Goal: Task Accomplishment & Management: Use online tool/utility

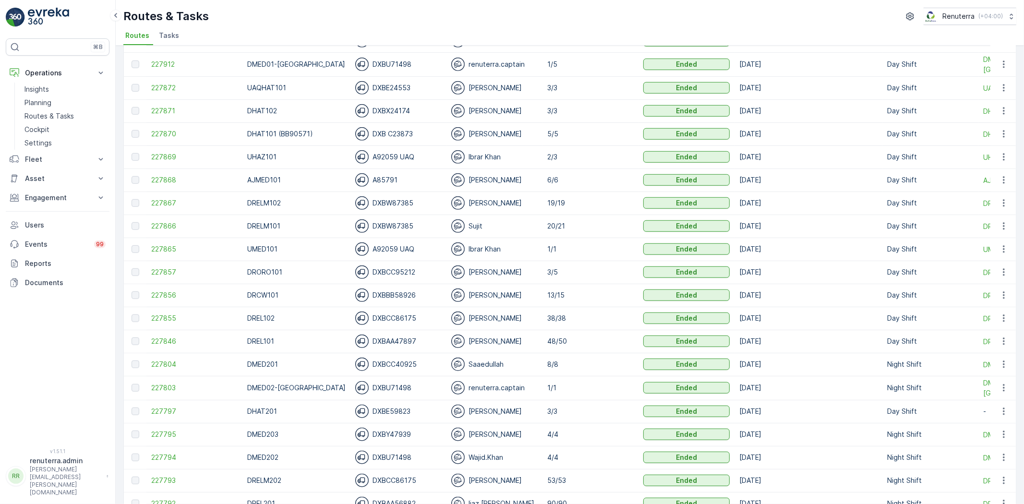
scroll to position [587, 0]
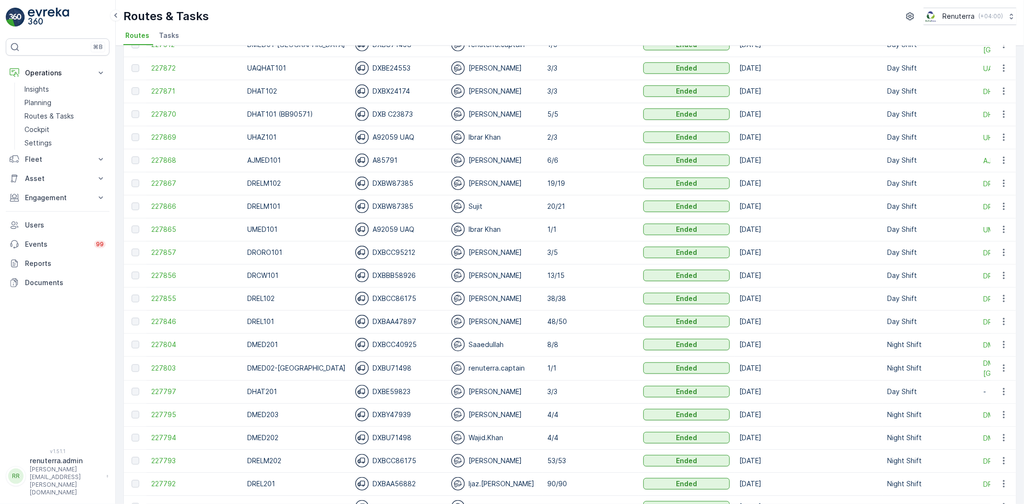
click at [145, 486] on td at bounding box center [135, 484] width 23 height 23
click at [153, 483] on span "227792" at bounding box center [194, 484] width 86 height 10
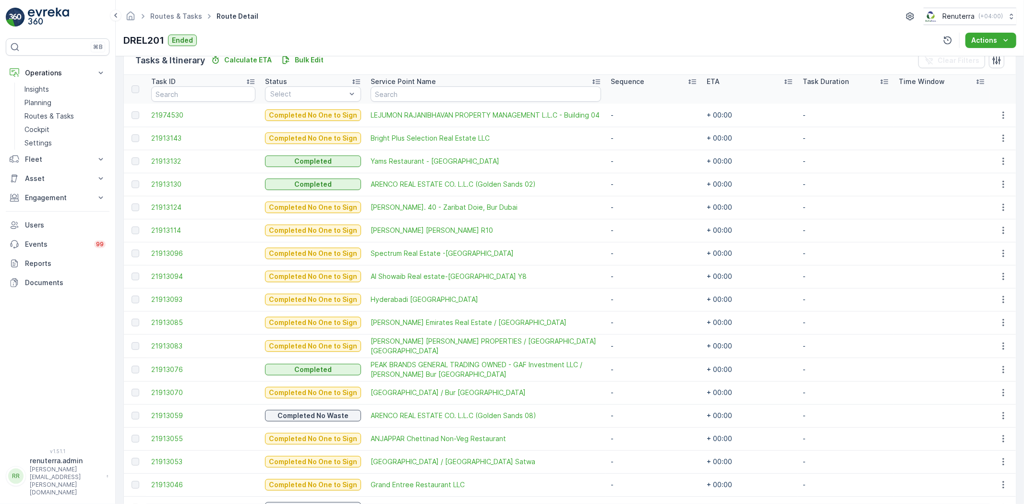
scroll to position [213, 0]
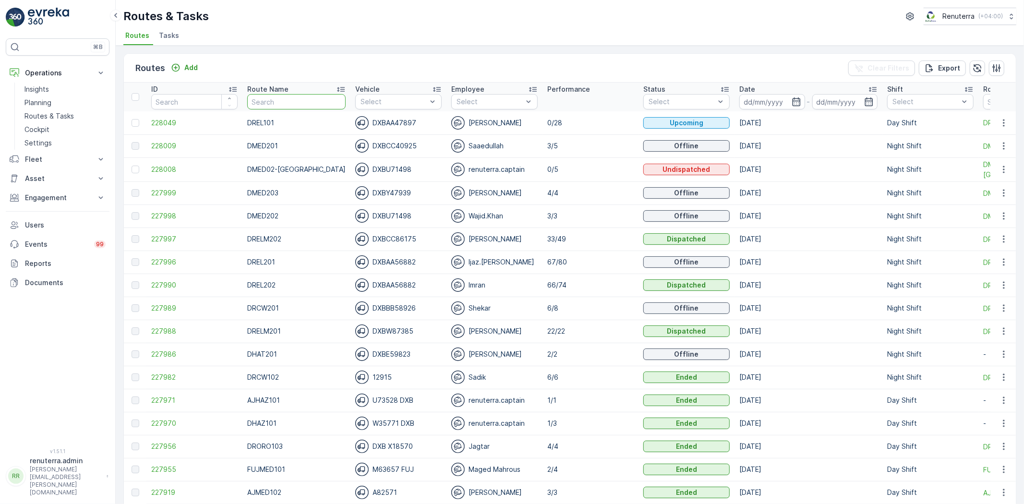
click at [262, 99] on input "text" at bounding box center [296, 101] width 98 height 15
type input "201"
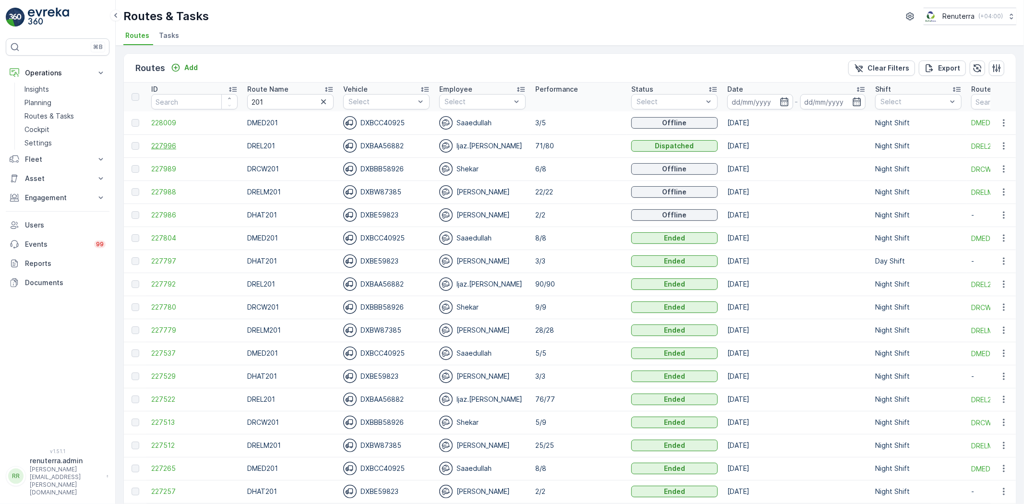
click at [161, 145] on span "227996" at bounding box center [194, 146] width 86 height 10
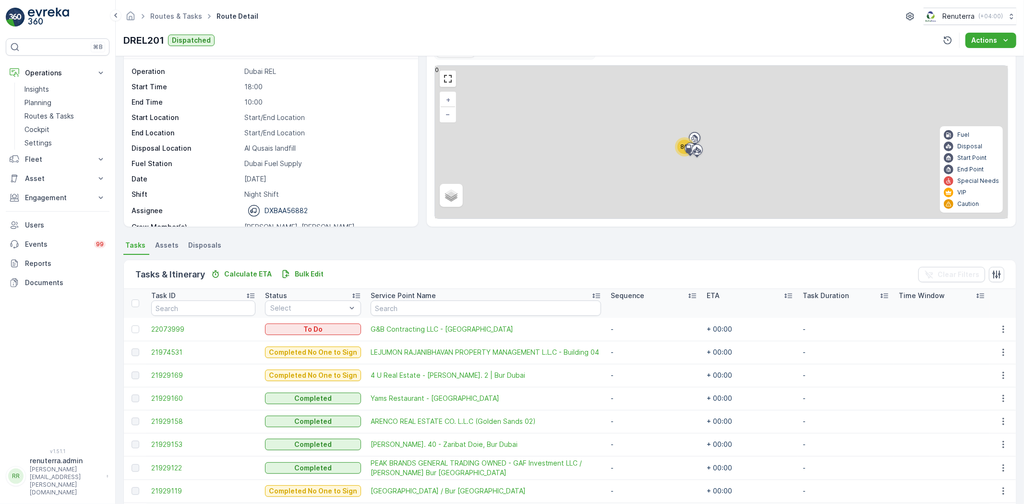
scroll to position [107, 0]
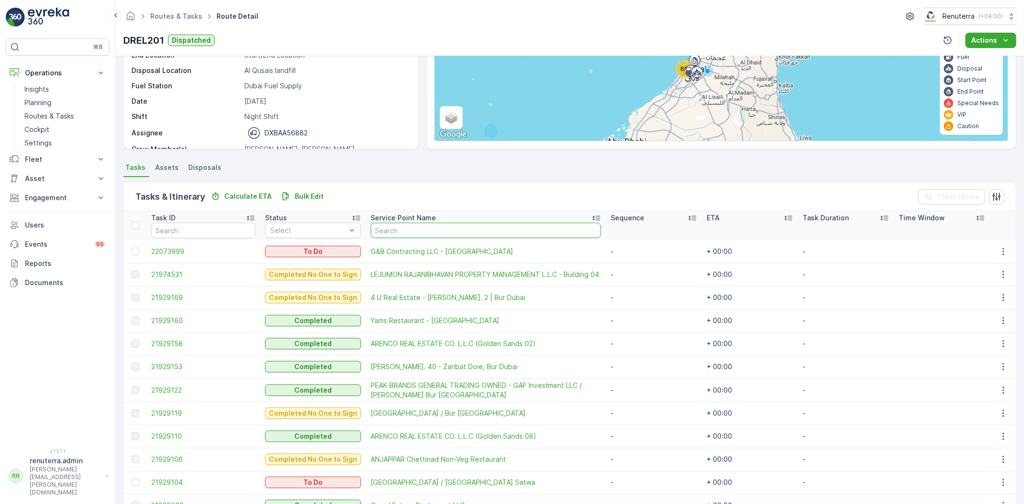
click at [409, 234] on input "text" at bounding box center [486, 230] width 230 height 15
type input "ger"
click at [409, 234] on input "ger" at bounding box center [486, 230] width 230 height 15
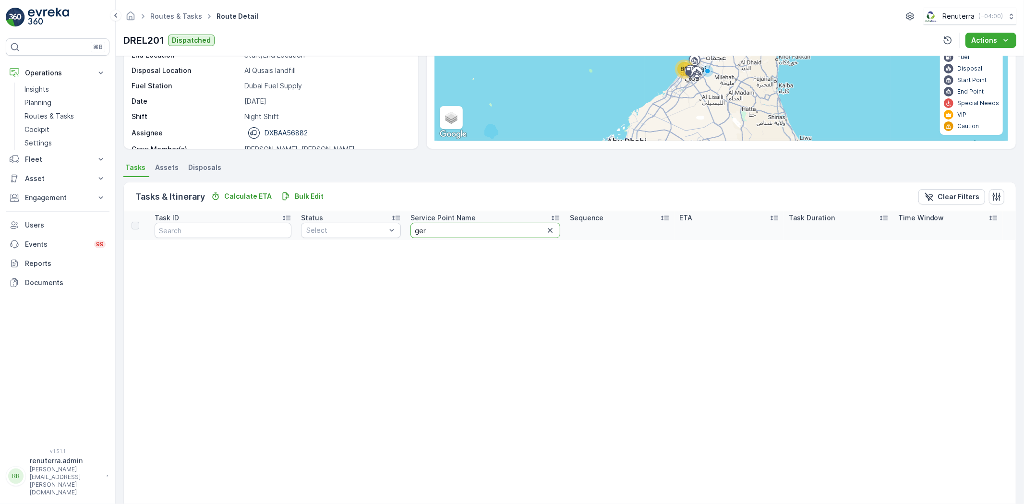
click at [411, 234] on input "ger" at bounding box center [486, 230] width 150 height 15
click at [442, 223] on input "ger" at bounding box center [486, 230] width 150 height 15
type input "gree"
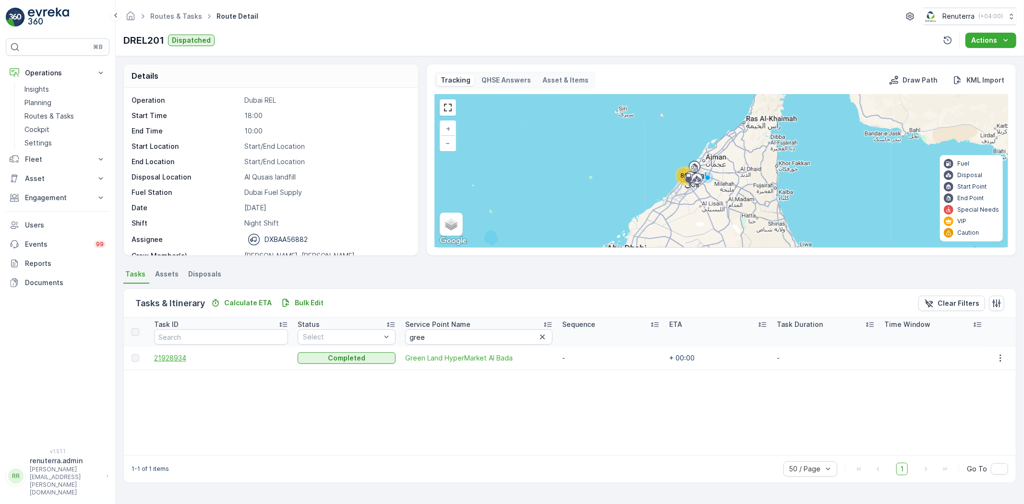
click at [179, 358] on span "21928934" at bounding box center [221, 358] width 134 height 10
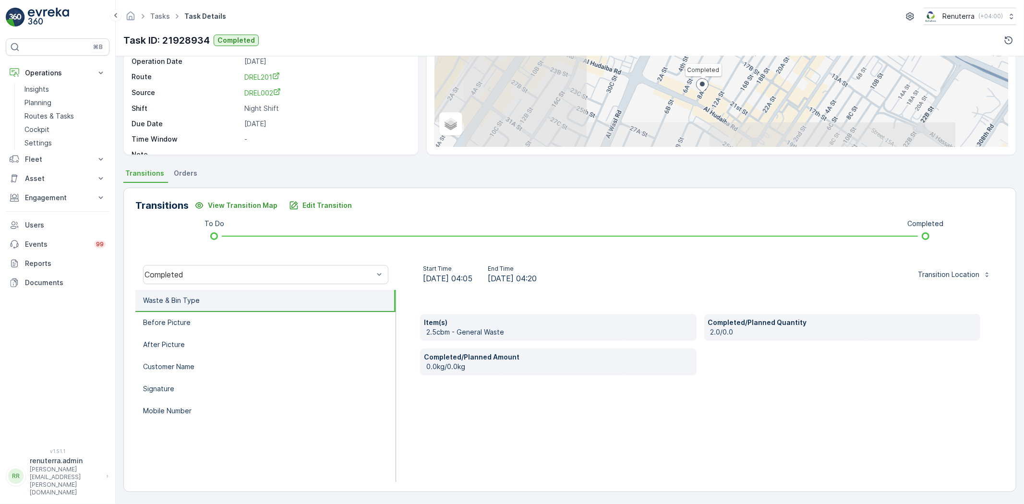
scroll to position [47, 0]
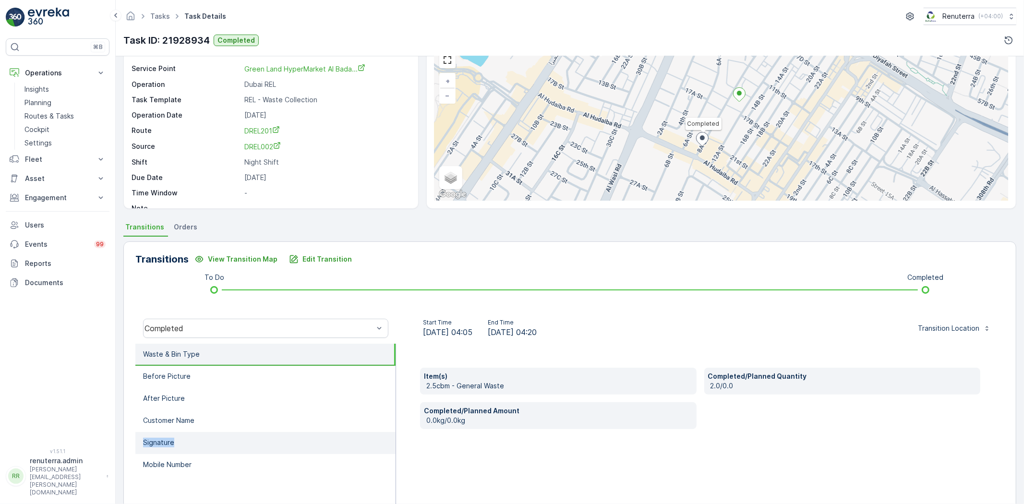
drag, startPoint x: 242, startPoint y: 429, endPoint x: 239, endPoint y: 434, distance: 6.3
click at [240, 433] on ul "Waste & Bin Type Before Picture After Picture Customer Name Signature Mobile Nu…" at bounding box center [265, 440] width 261 height 192
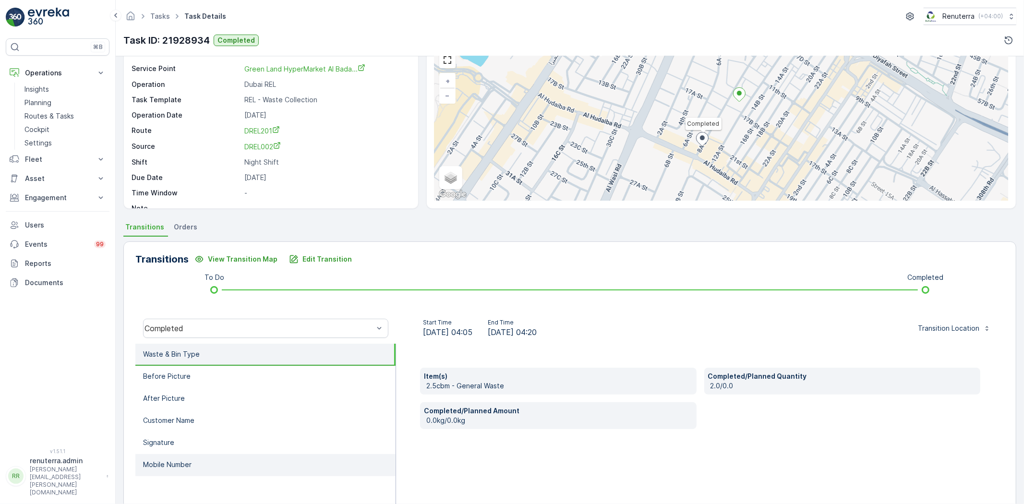
click at [225, 462] on li "Mobile Number" at bounding box center [265, 465] width 260 height 22
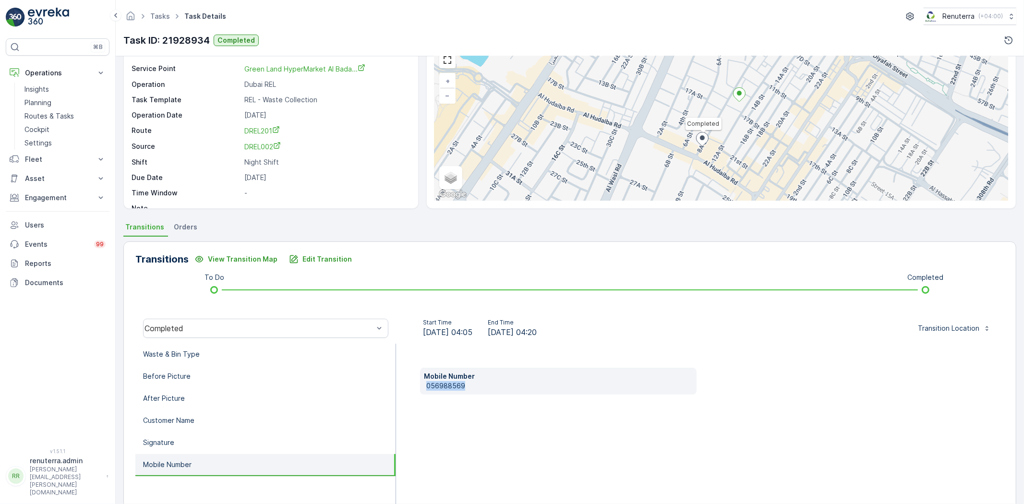
drag, startPoint x: 422, startPoint y: 385, endPoint x: 486, endPoint y: 385, distance: 64.3
click at [488, 385] on div "Mobile Number [PHONE_NUMBER]" at bounding box center [558, 381] width 277 height 27
copy p "056988569"
click at [304, 252] on button "Edit Transition" at bounding box center [320, 259] width 74 height 15
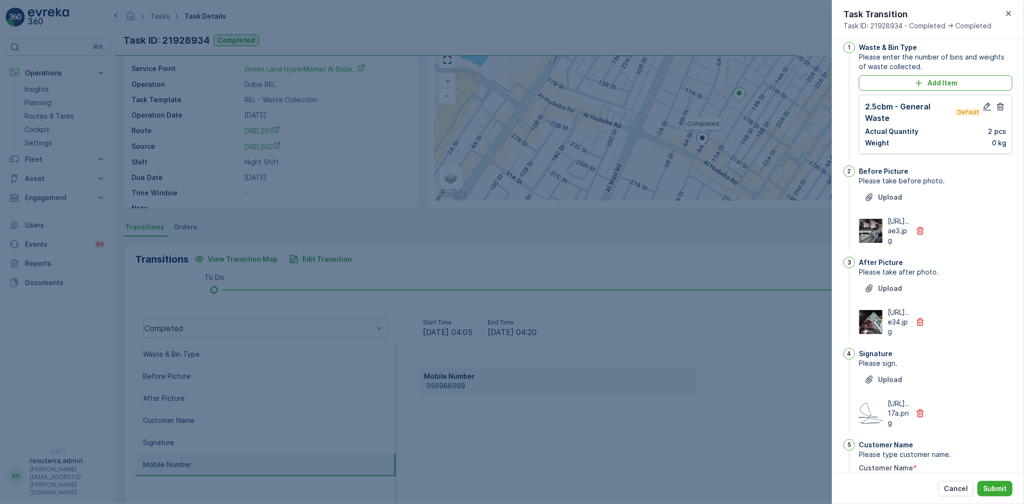
scroll to position [0, 0]
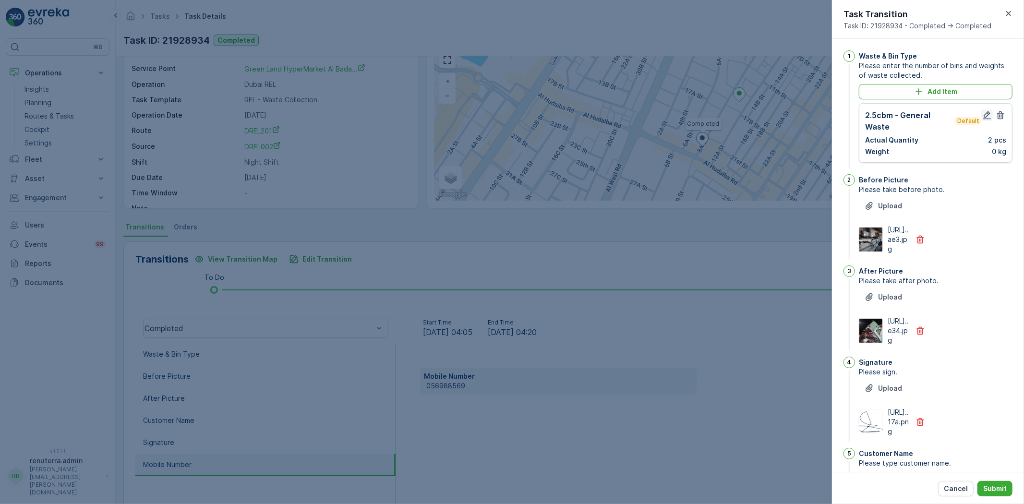
click at [982, 118] on icon "button" at bounding box center [987, 115] width 10 height 10
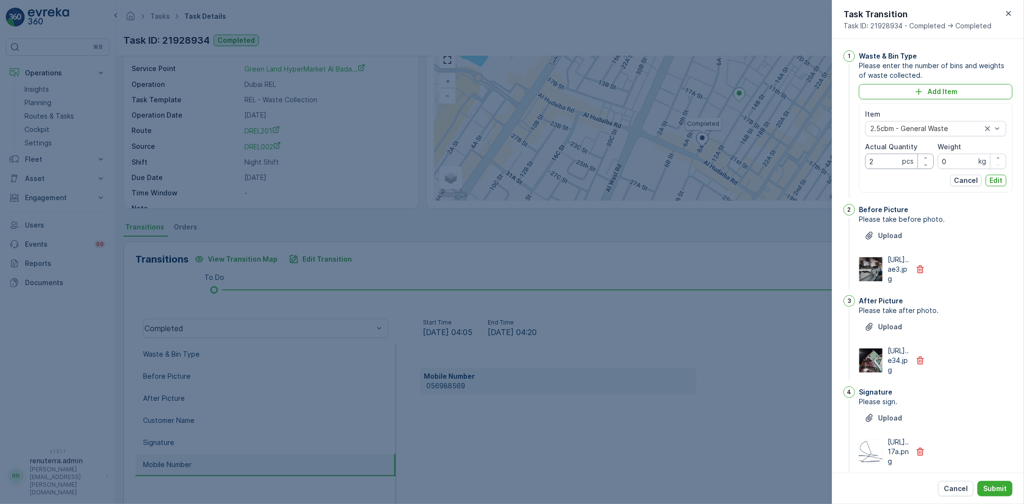
click at [884, 161] on Quantity "2" at bounding box center [899, 161] width 69 height 15
type Quantity "3"
click at [1002, 184] on button "Edit" at bounding box center [996, 181] width 21 height 12
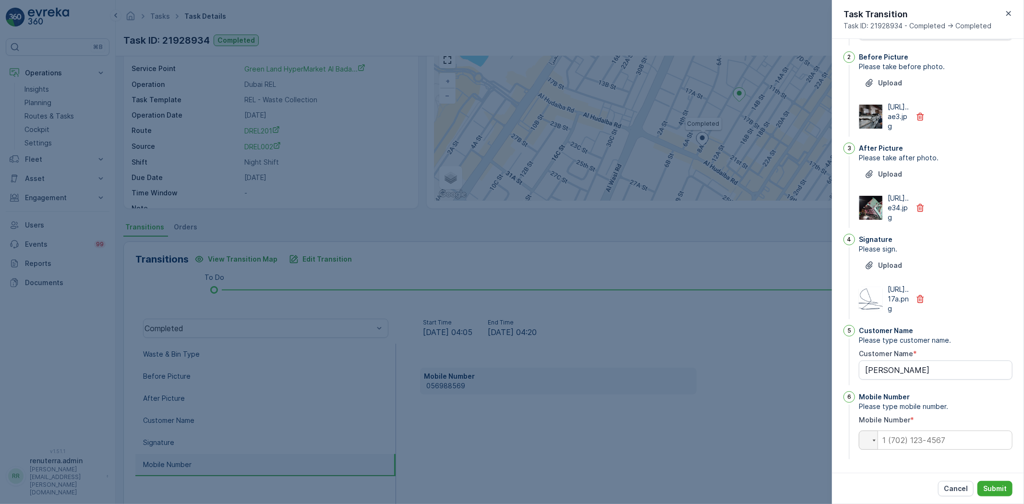
scroll to position [181, 0]
click at [928, 443] on input "tel" at bounding box center [936, 440] width 154 height 19
paste input "056988569"
type input "056988569"
click at [1005, 488] on p "Submit" at bounding box center [995, 489] width 24 height 10
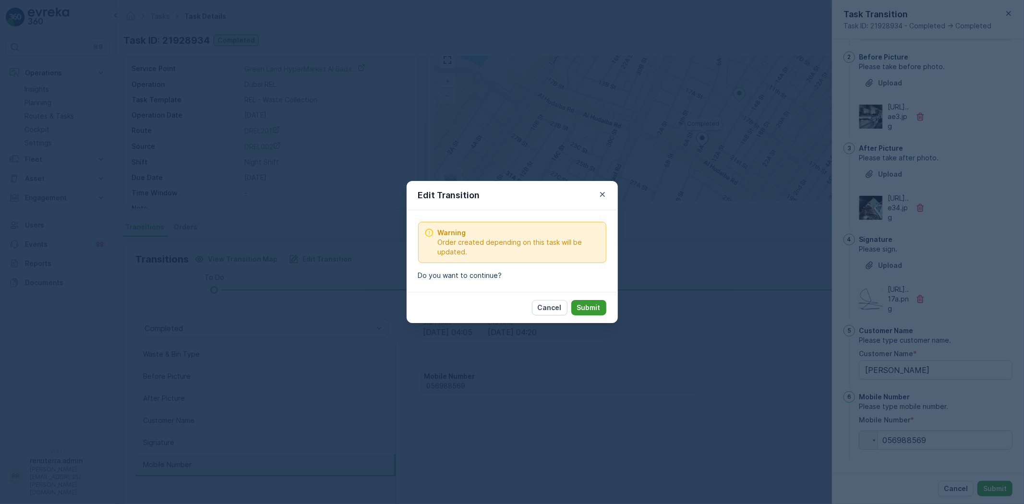
click at [584, 309] on p "Submit" at bounding box center [589, 308] width 24 height 10
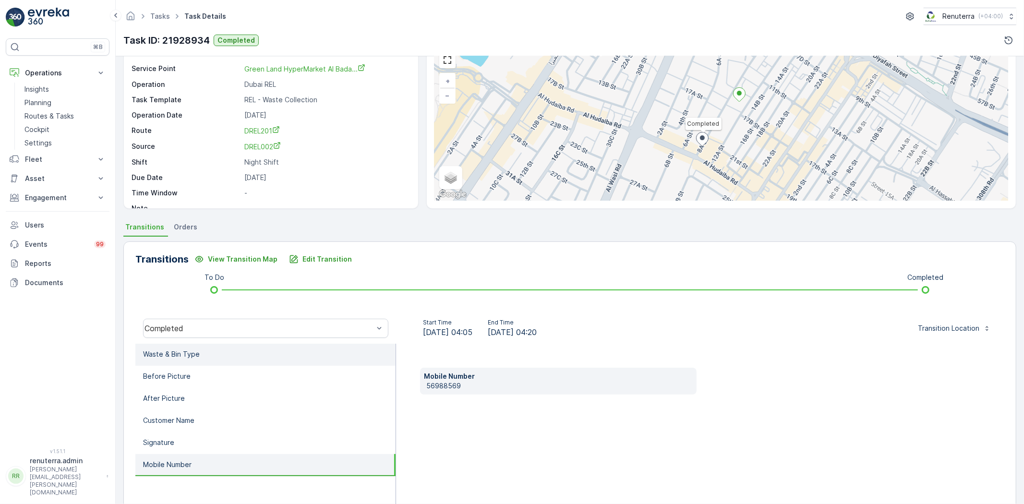
click at [265, 349] on li "Waste & Bin Type" at bounding box center [265, 355] width 260 height 22
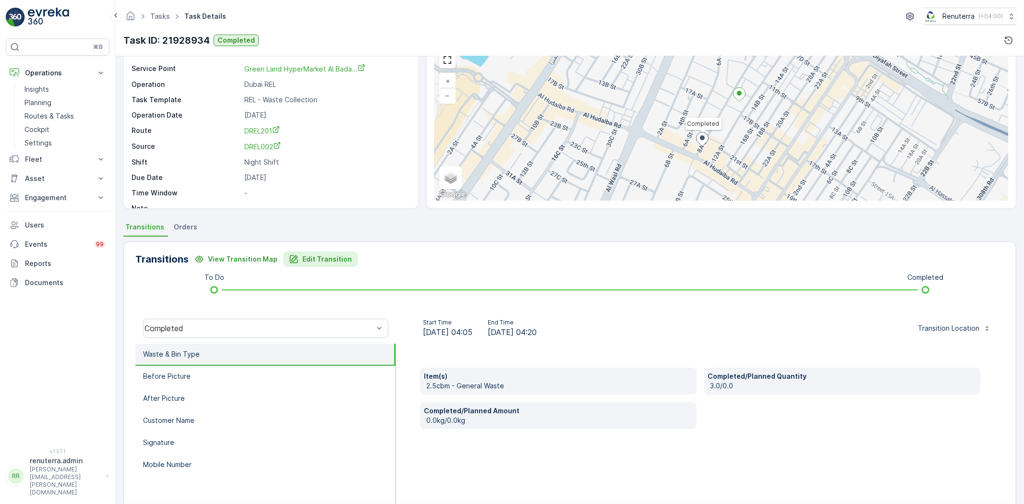
click at [328, 261] on p "Edit Transition" at bounding box center [327, 260] width 49 height 10
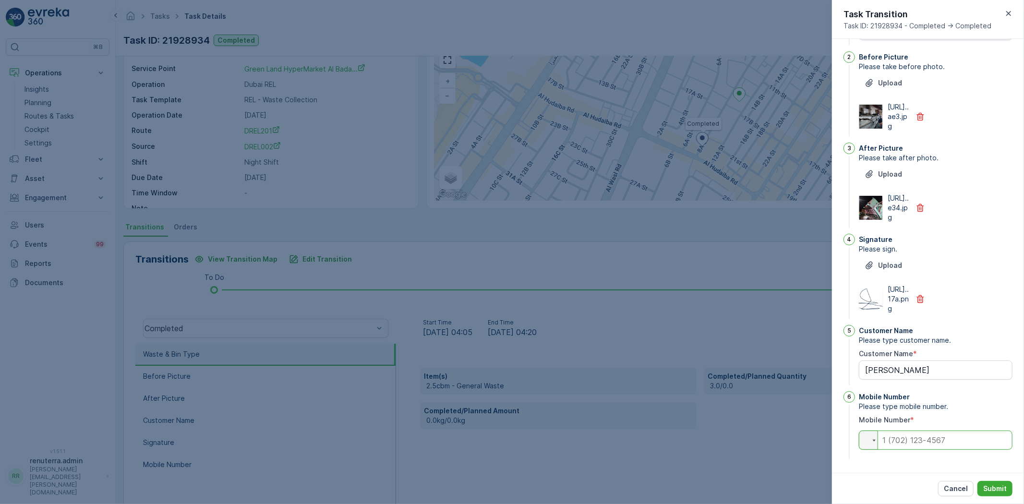
click at [896, 439] on input "tel" at bounding box center [936, 440] width 154 height 19
paste input "056988569"
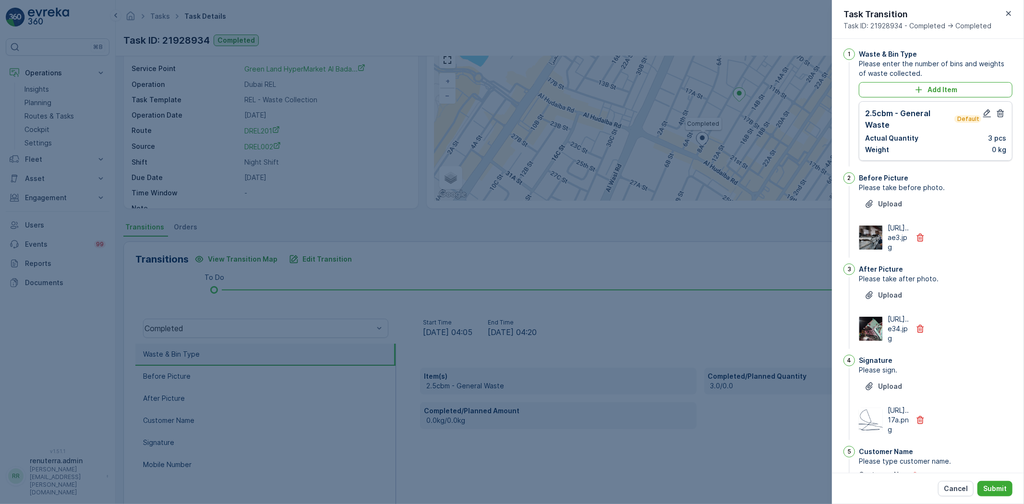
scroll to position [0, 0]
type input "056988569"
click at [982, 113] on icon "button" at bounding box center [987, 115] width 10 height 10
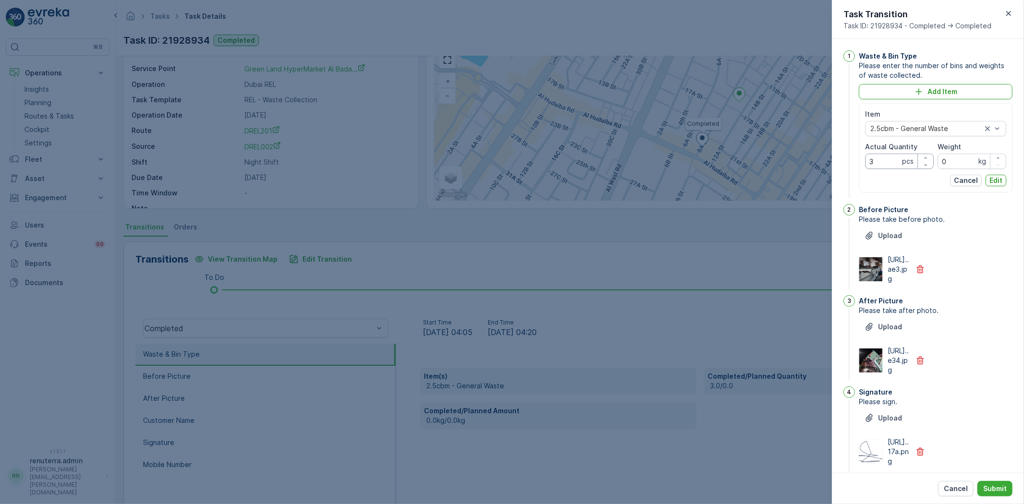
click at [879, 159] on Quantity "3" at bounding box center [899, 161] width 69 height 15
type Quantity "2"
click at [998, 180] on p "Edit" at bounding box center [996, 181] width 13 height 10
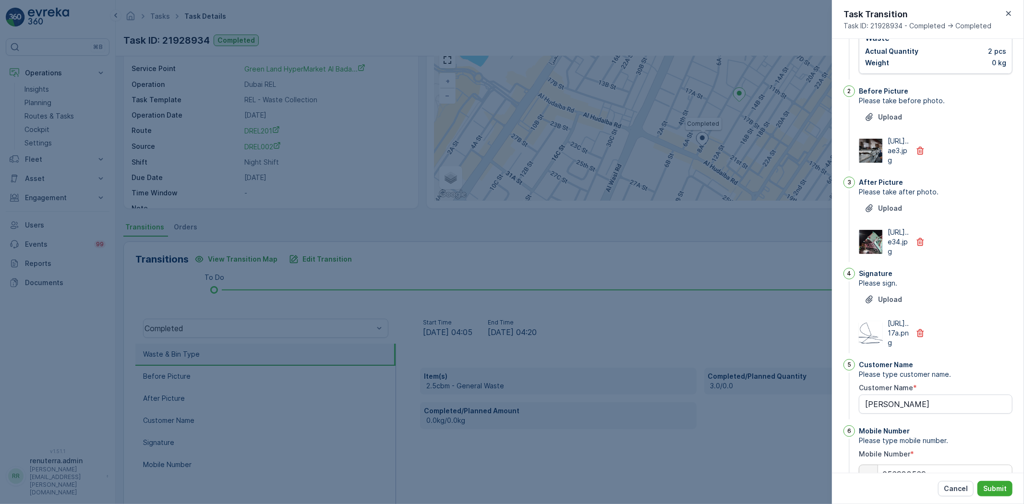
scroll to position [181, 0]
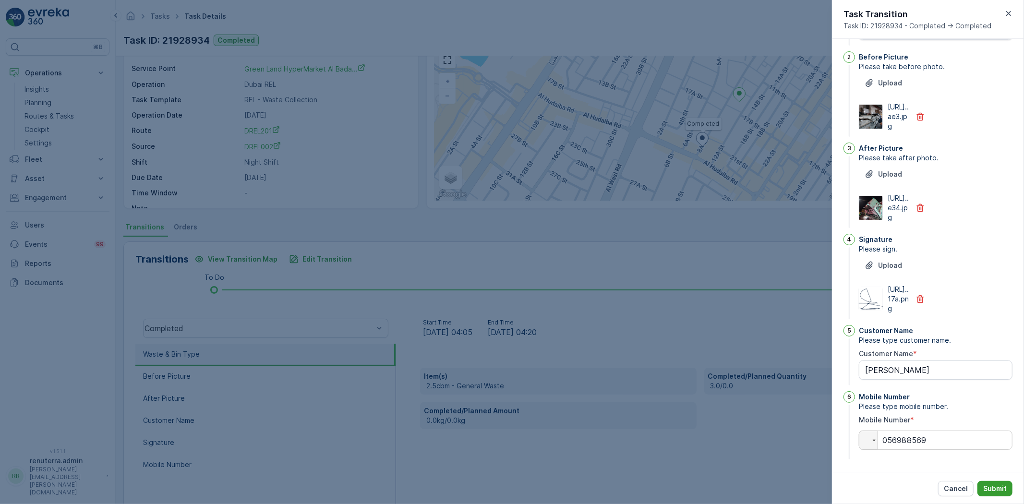
click at [985, 486] on p "Submit" at bounding box center [995, 489] width 24 height 10
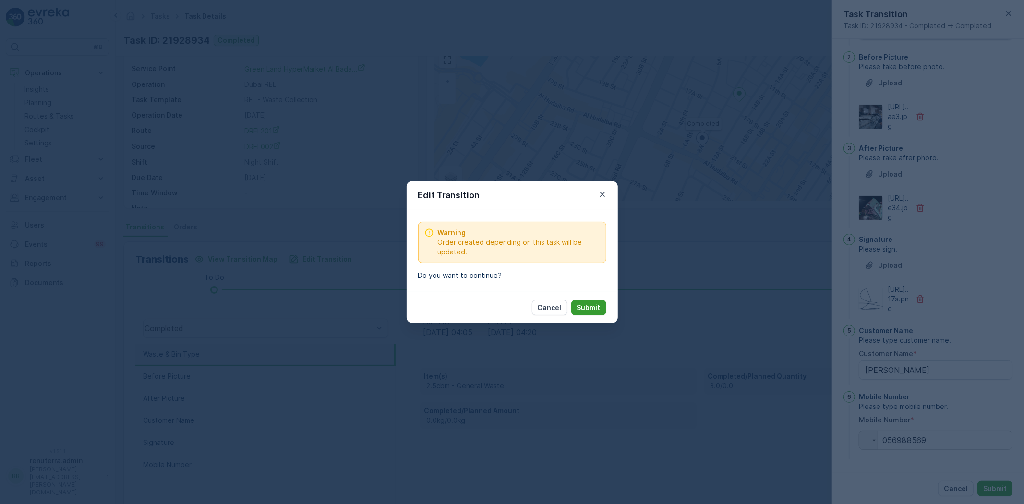
click at [587, 305] on p "Submit" at bounding box center [589, 308] width 24 height 10
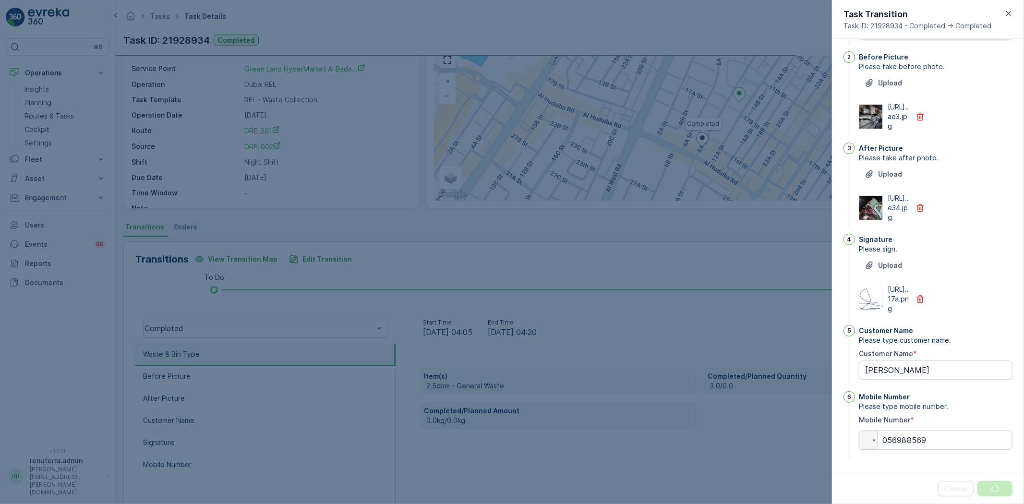
scroll to position [0, 0]
